Goal: Transaction & Acquisition: Purchase product/service

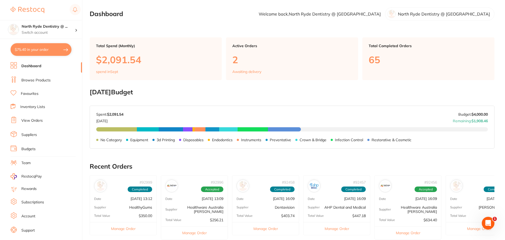
click at [31, 122] on link "View Orders" at bounding box center [31, 120] width 21 height 5
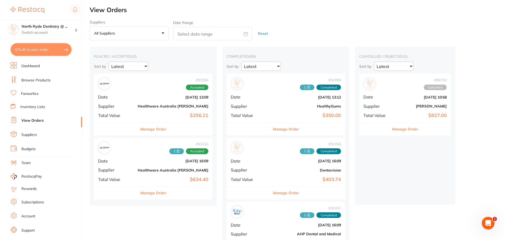
click at [128, 102] on div "# 92996 Accepted Date [DATE] 13:09 Supplier Healthware [GEOGRAPHIC_DATA] [PERSO…" at bounding box center [153, 98] width 119 height 49
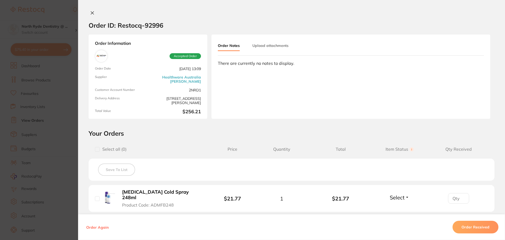
click at [89, 11] on button at bounding box center [92, 14] width 7 height 6
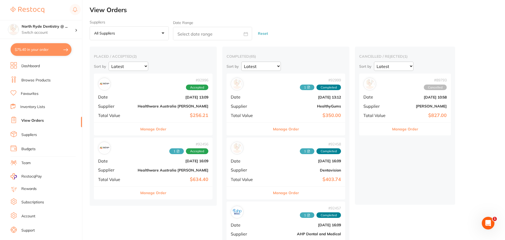
click at [39, 66] on link "Dashboard" at bounding box center [30, 66] width 18 height 5
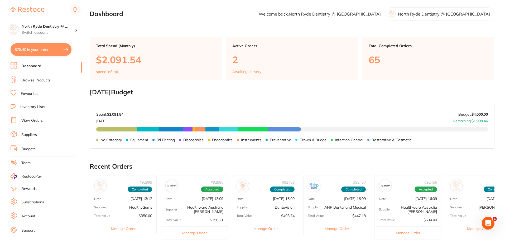
click at [34, 80] on link "Browse Products" at bounding box center [35, 80] width 29 height 5
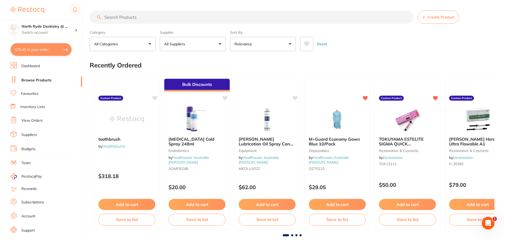
click at [119, 17] on input "search" at bounding box center [252, 17] width 324 height 13
type input "sharp bin"
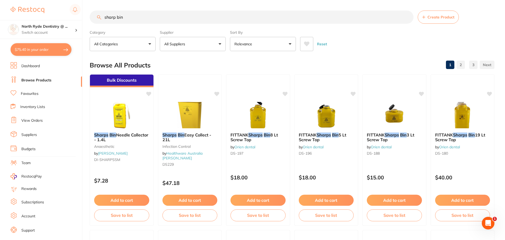
click at [184, 44] on p "All Suppliers" at bounding box center [175, 43] width 23 height 5
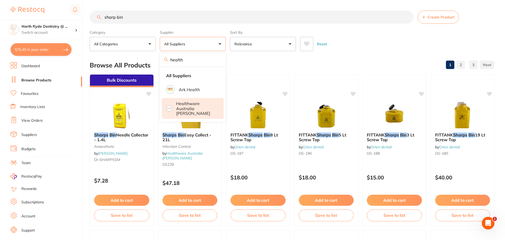
type input "health"
click at [191, 110] on p "Healthware Australia [PERSON_NAME]" at bounding box center [196, 108] width 40 height 15
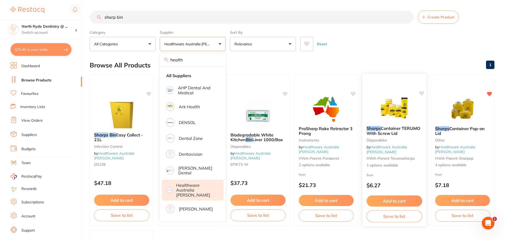
scroll to position [26, 0]
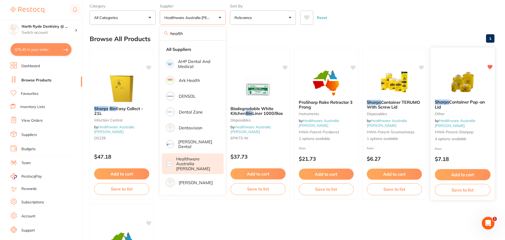
click at [470, 178] on button "Add to cart" at bounding box center [463, 174] width 56 height 11
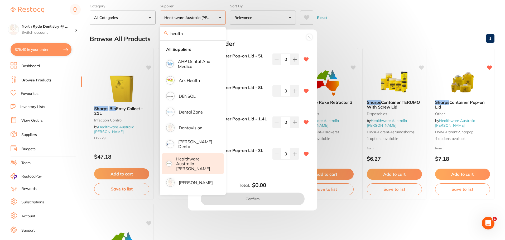
scroll to position [0, 0]
click at [217, 33] on input "health" at bounding box center [193, 33] width 66 height 13
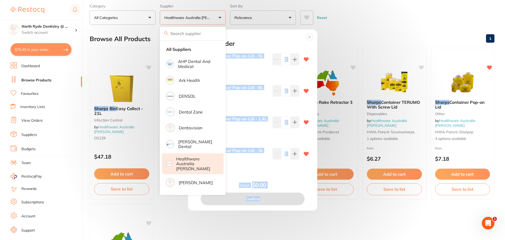
drag, startPoint x: 266, startPoint y: 31, endPoint x: 314, endPoint y: 34, distance: 48.1
click at [314, 34] on div "Add to order Sharps Container Pop-on Lid - 5L DS195 $11.73 0 Sharps Container P…" at bounding box center [252, 121] width 129 height 182
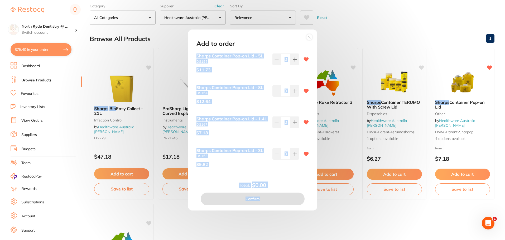
click at [259, 41] on div "Add to order" at bounding box center [252, 43] width 125 height 7
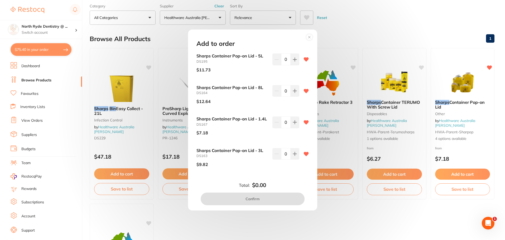
click at [311, 34] on circle at bounding box center [309, 37] width 6 height 6
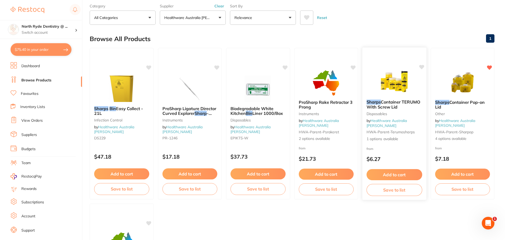
click at [397, 176] on button "Add to cart" at bounding box center [395, 174] width 56 height 11
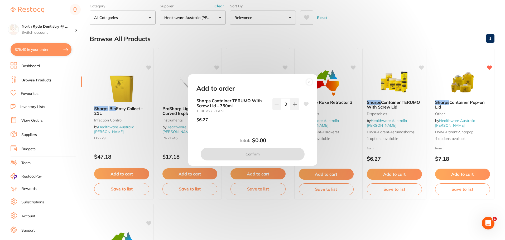
click at [310, 83] on circle at bounding box center [309, 82] width 6 height 6
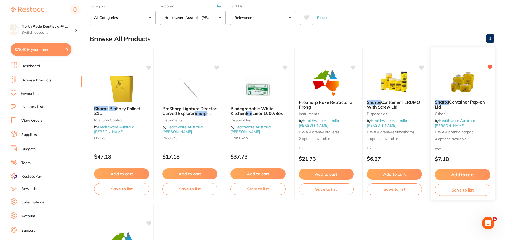
click at [447, 175] on button "Add to cart" at bounding box center [463, 174] width 56 height 11
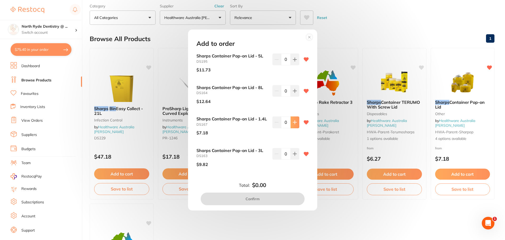
click at [294, 121] on icon at bounding box center [294, 122] width 3 height 3
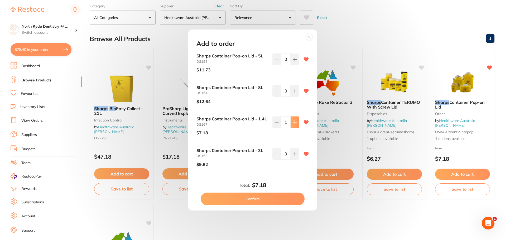
click at [294, 121] on icon at bounding box center [294, 122] width 3 height 3
type input "2"
click at [295, 156] on icon at bounding box center [295, 154] width 4 height 4
type input "1"
click at [285, 202] on button "Confirm" at bounding box center [253, 199] width 104 height 13
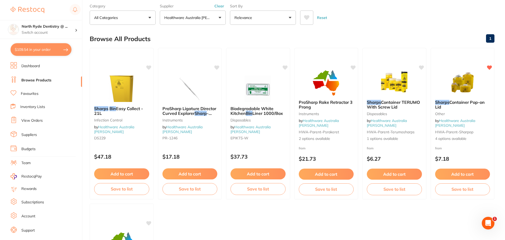
click at [31, 51] on button "$109.54 in your order" at bounding box center [41, 49] width 61 height 13
checkbox input "true"
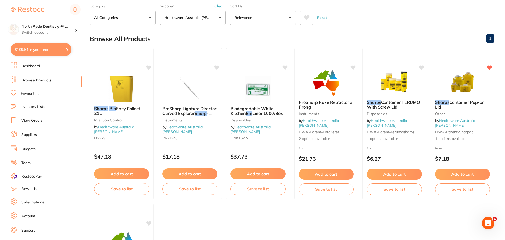
checkbox input "true"
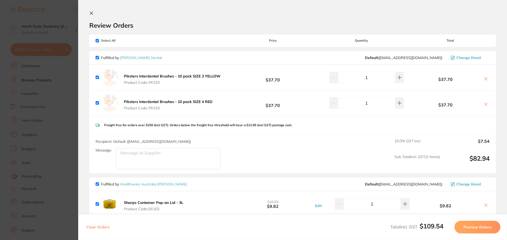
click at [92, 12] on icon at bounding box center [91, 13] width 3 height 3
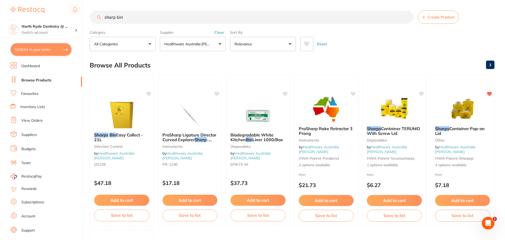
click at [219, 33] on button "Clear" at bounding box center [219, 32] width 13 height 5
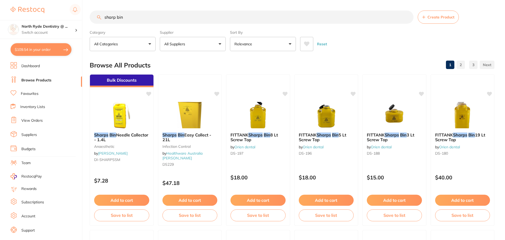
drag, startPoint x: 145, startPoint y: 17, endPoint x: 77, endPoint y: 17, distance: 68.6
click at [77, 17] on div "$109.54 North Ryde Dentistry @ ... Switch account North Ryde Dentistry @ [GEOGR…" at bounding box center [252, 120] width 505 height 240
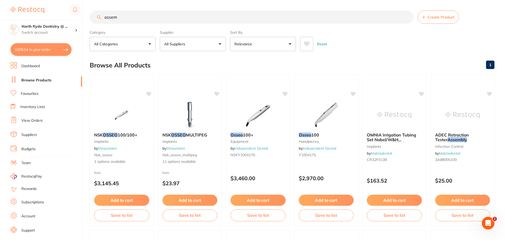
click at [118, 16] on input "ossem" at bounding box center [252, 17] width 324 height 13
type input "osstem"
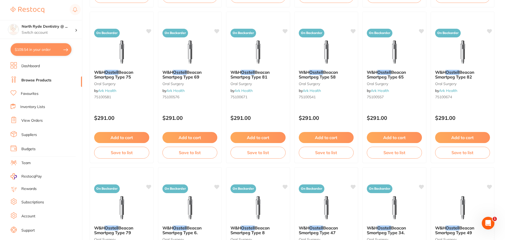
scroll to position [422, 0]
